Goal: Transaction & Acquisition: Download file/media

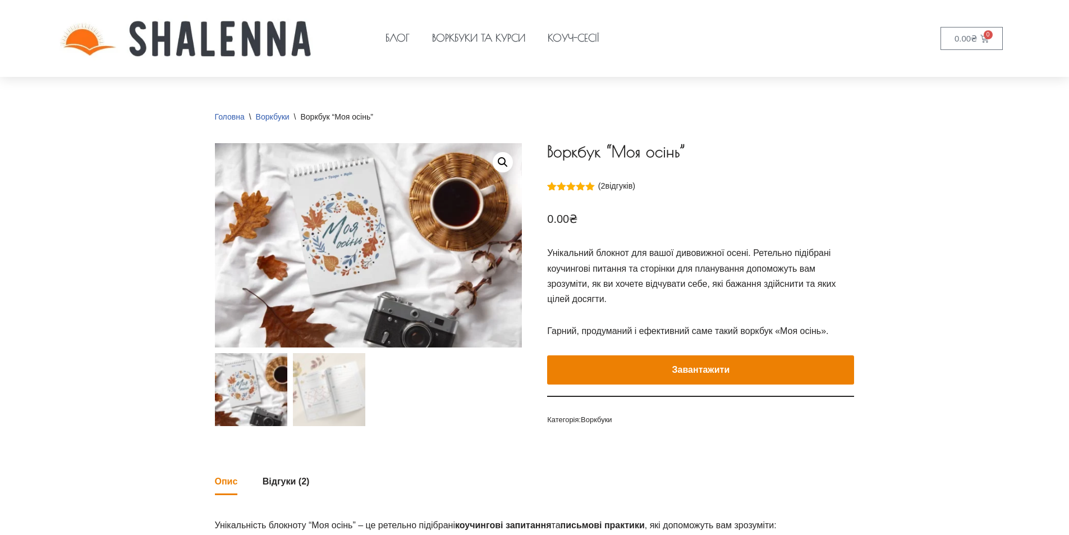
click at [712, 368] on button "Завантажити" at bounding box center [700, 369] width 307 height 29
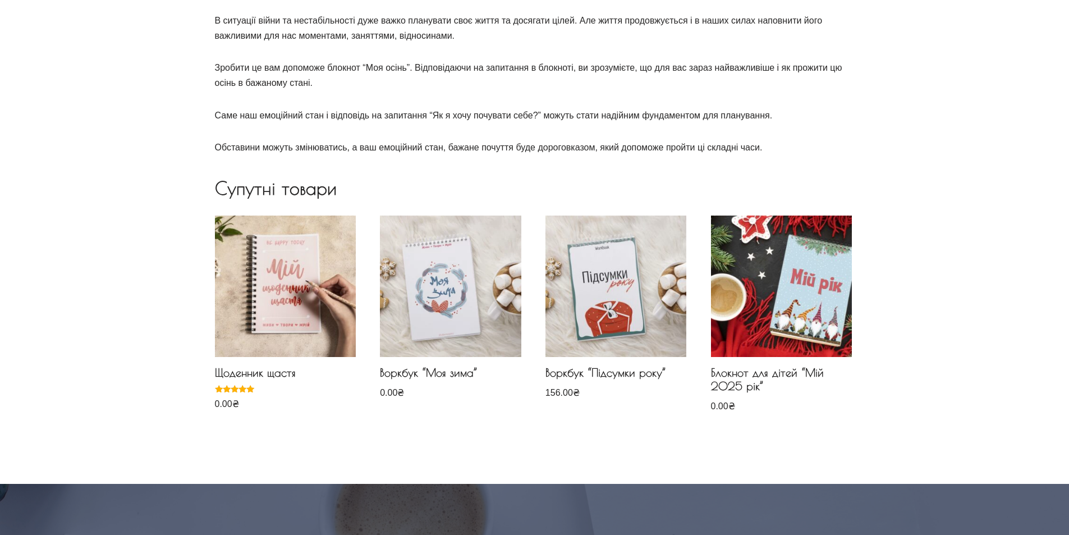
scroll to position [674, 0]
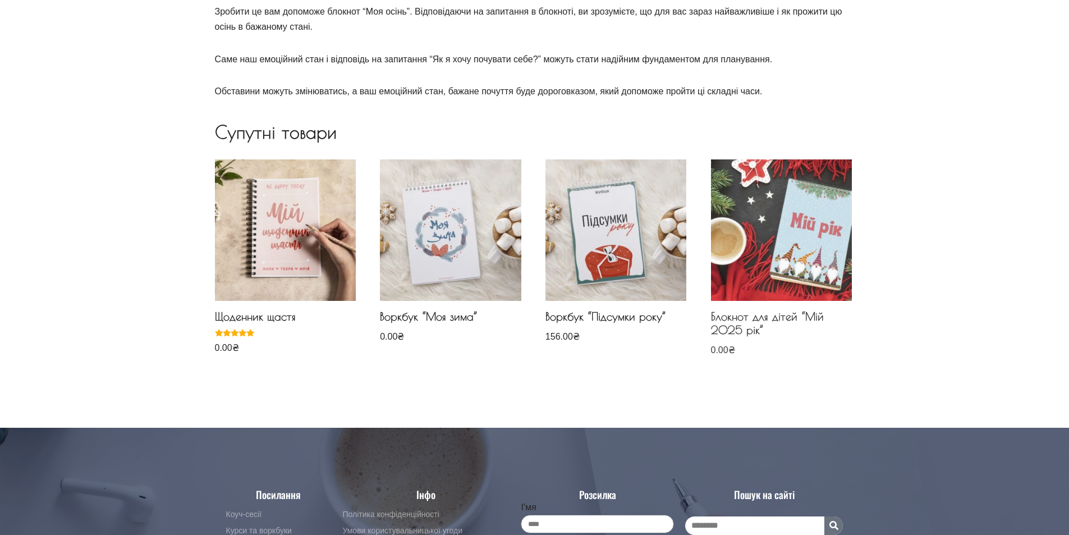
click at [749, 213] on img at bounding box center [781, 229] width 141 height 141
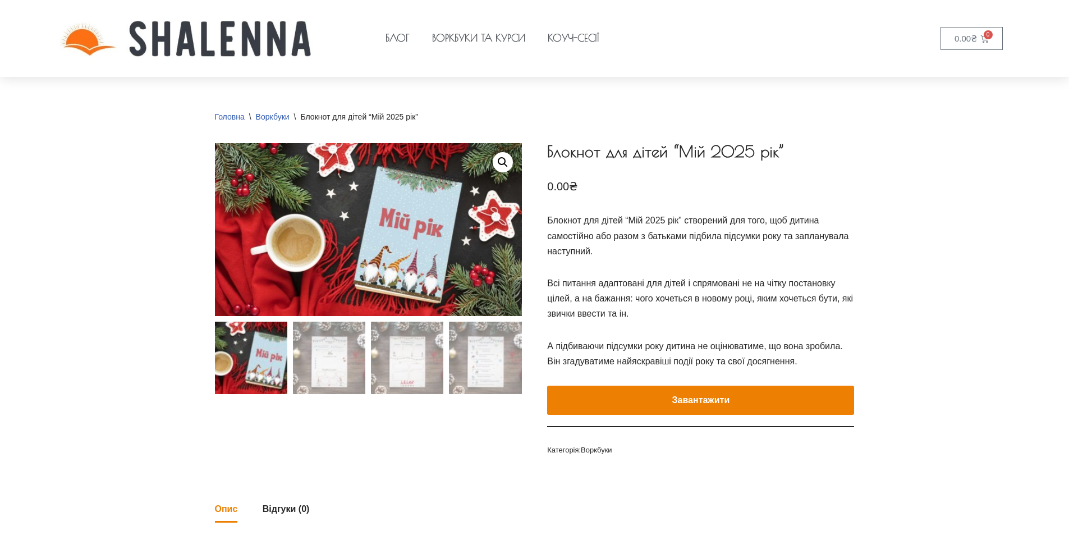
click at [736, 409] on button "Завантажити" at bounding box center [700, 400] width 307 height 29
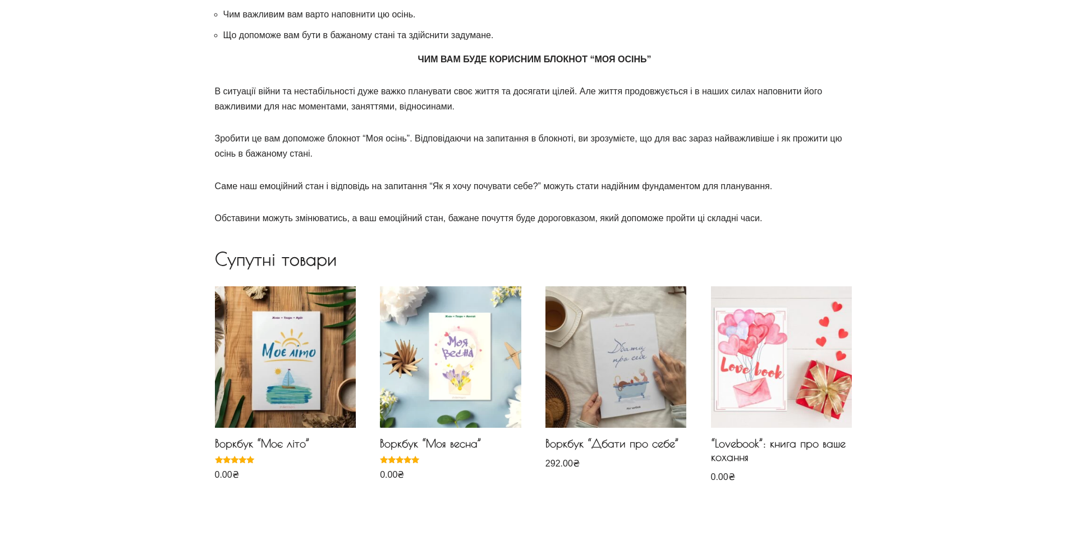
scroll to position [561, 0]
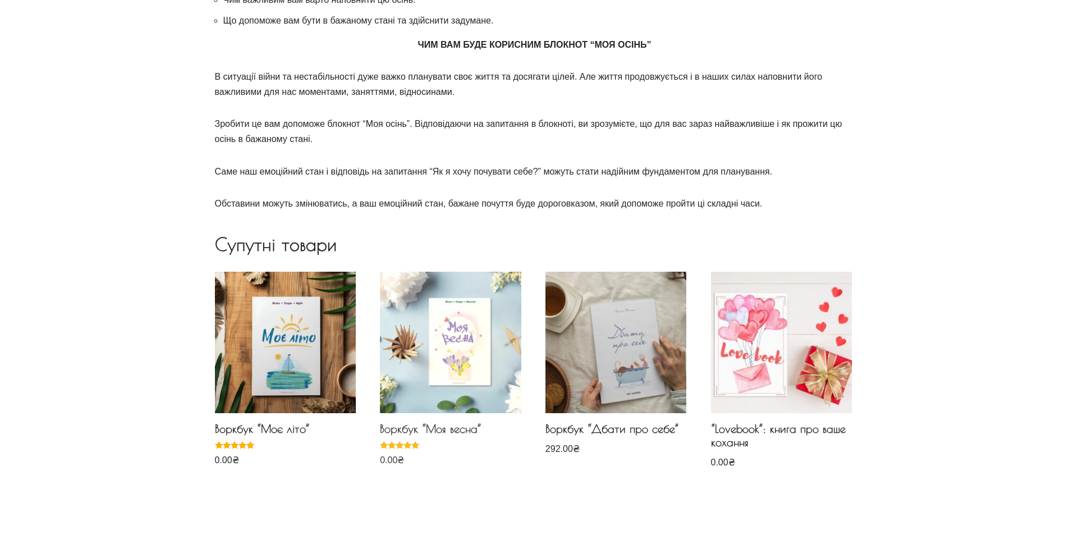
click at [424, 372] on img at bounding box center [450, 342] width 141 height 141
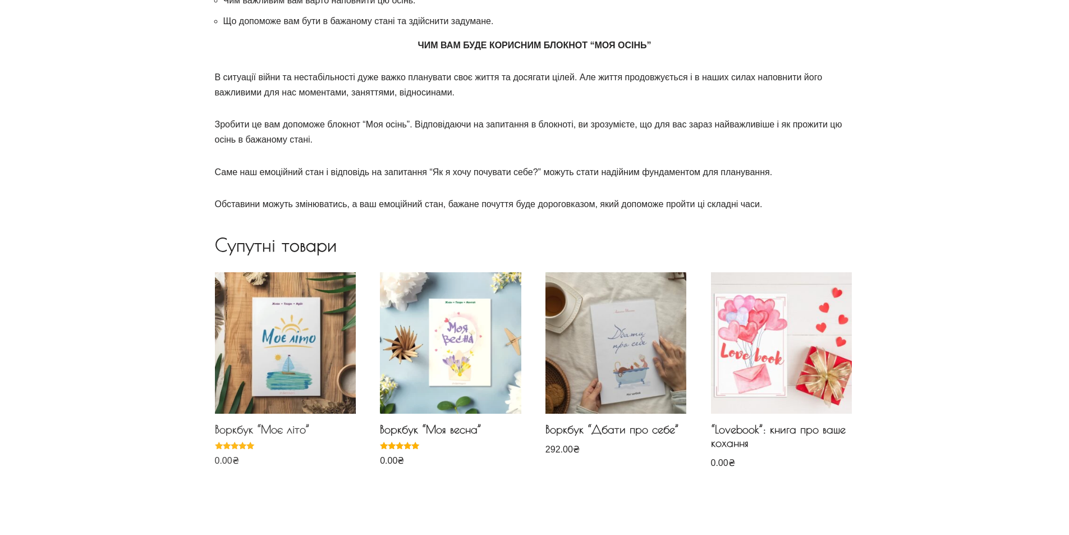
click at [297, 373] on img at bounding box center [285, 342] width 141 height 141
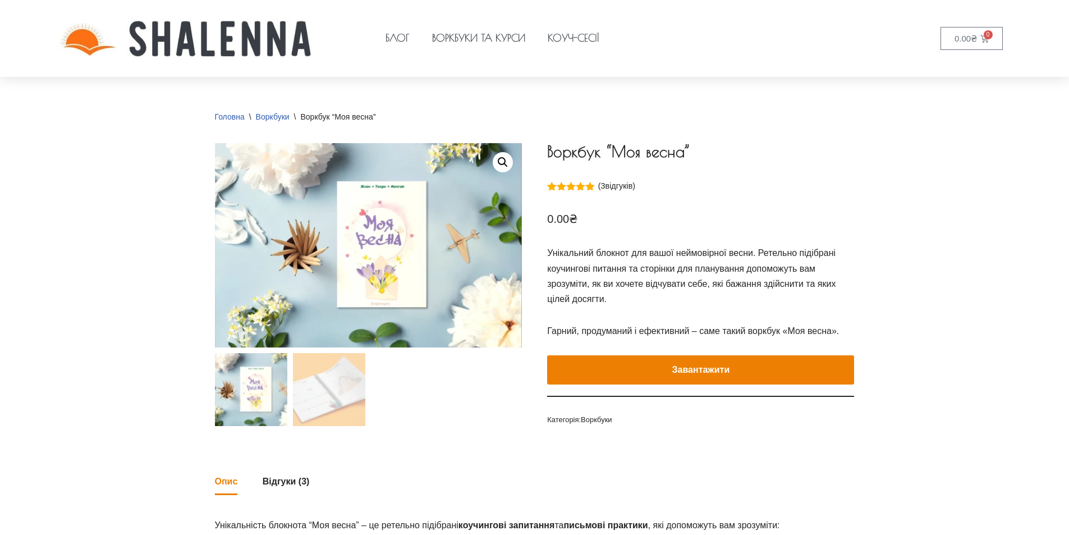
click at [660, 379] on e-page-transition at bounding box center [534, 267] width 1069 height 535
click at [685, 370] on button "Завантажити" at bounding box center [700, 369] width 307 height 29
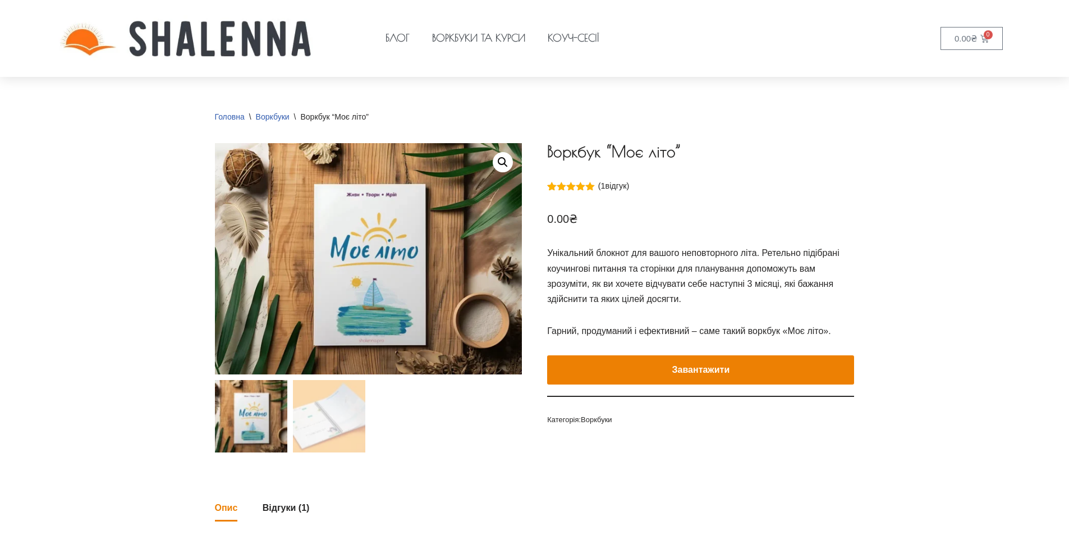
click at [675, 374] on e-page-transition at bounding box center [534, 267] width 1069 height 535
click at [647, 368] on button "Завантажити" at bounding box center [700, 369] width 307 height 29
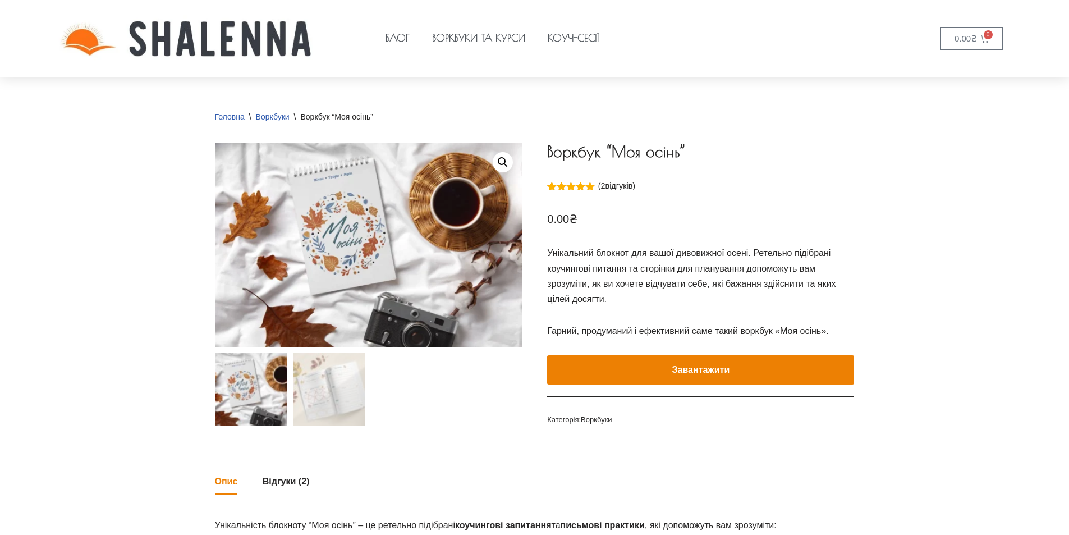
click at [696, 362] on e-page-transition at bounding box center [534, 267] width 1069 height 535
click at [647, 376] on button "Завантажити" at bounding box center [700, 369] width 307 height 29
